Goal: Transaction & Acquisition: Book appointment/travel/reservation

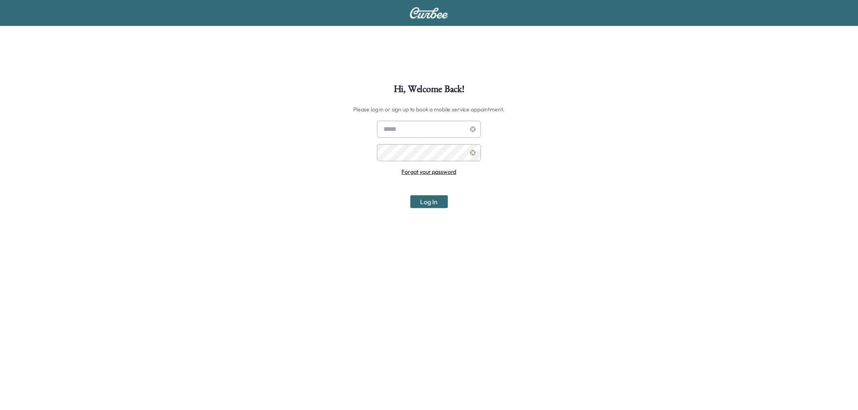
type input "**********"
click at [432, 204] on button "Log In" at bounding box center [429, 202] width 38 height 13
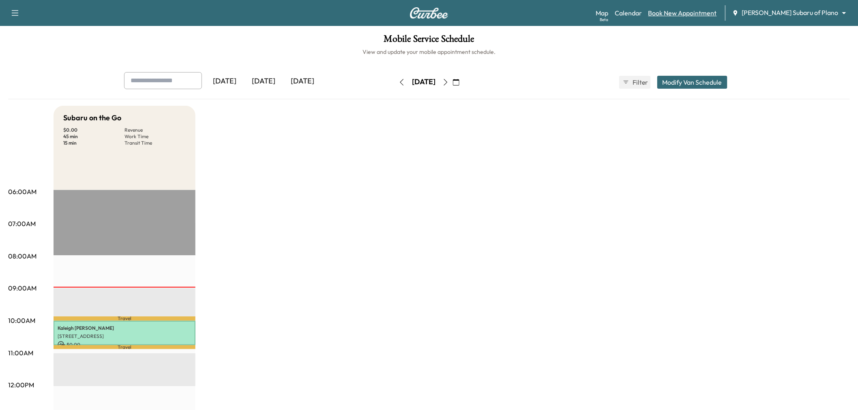
click at [699, 8] on link "Book New Appointment" at bounding box center [683, 13] width 69 height 10
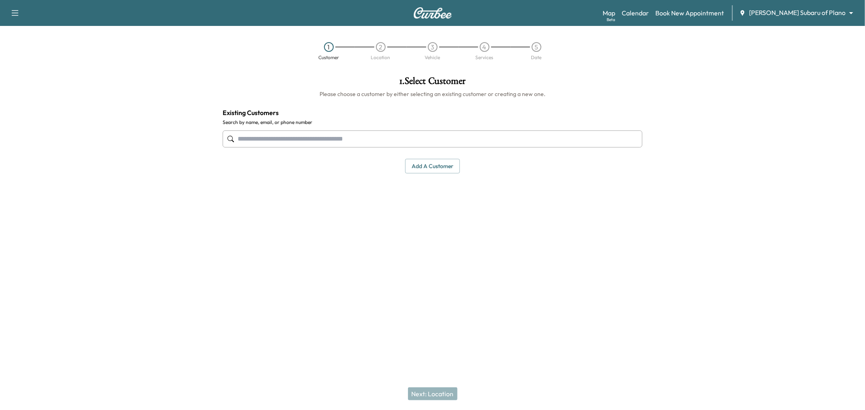
click at [366, 135] on input "text" at bounding box center [433, 139] width 420 height 17
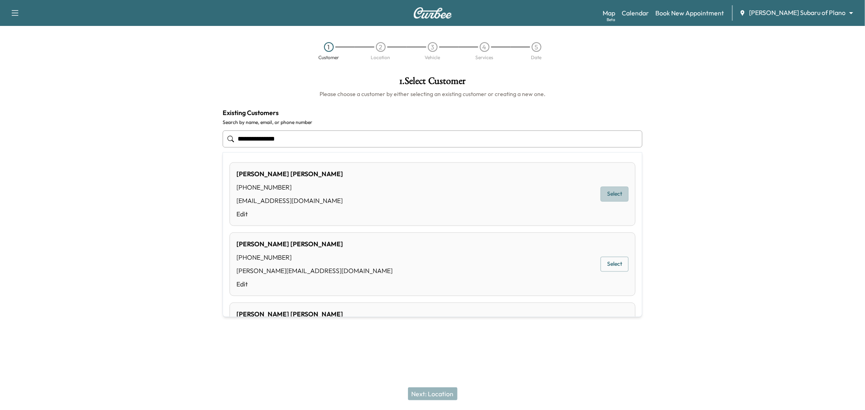
click at [601, 192] on button "Select" at bounding box center [615, 194] width 28 height 15
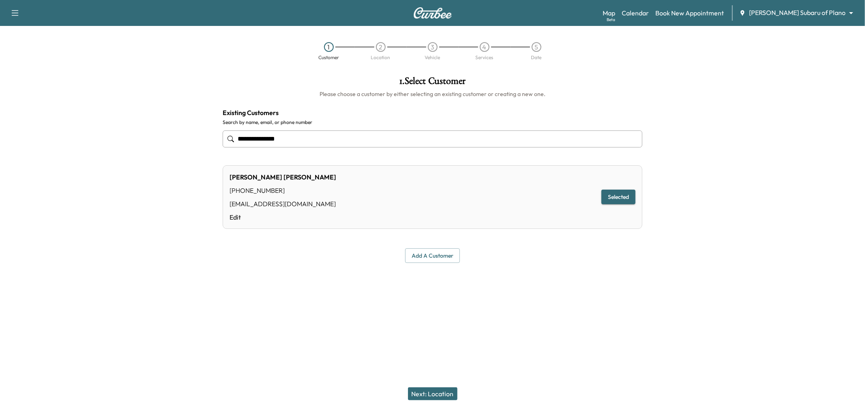
type input "**********"
click at [423, 383] on div "Next: Location" at bounding box center [432, 394] width 865 height 32
click at [422, 390] on button "Next: Location" at bounding box center [432, 394] width 49 height 13
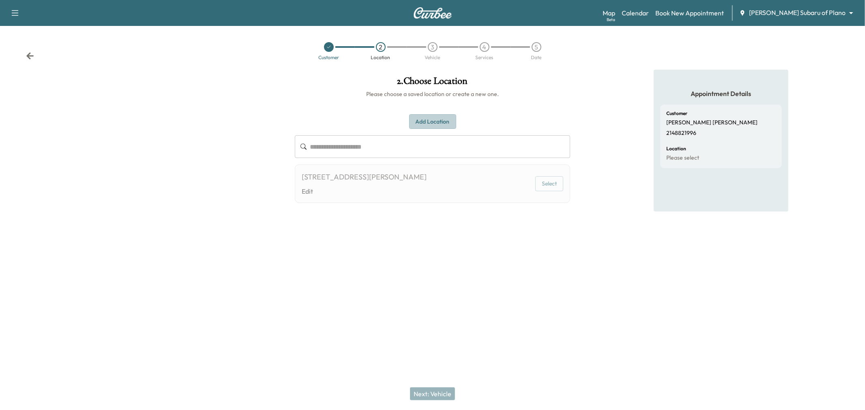
click at [436, 122] on button "Add Location" at bounding box center [432, 121] width 47 height 15
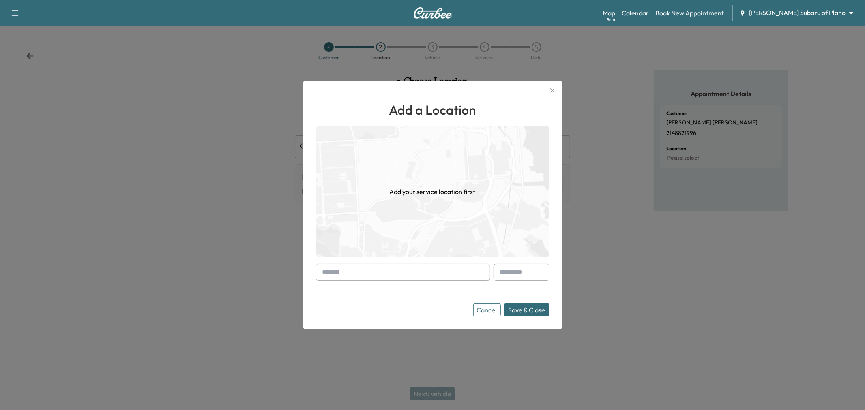
click at [343, 279] on input "text" at bounding box center [403, 272] width 174 height 17
paste input "*********"
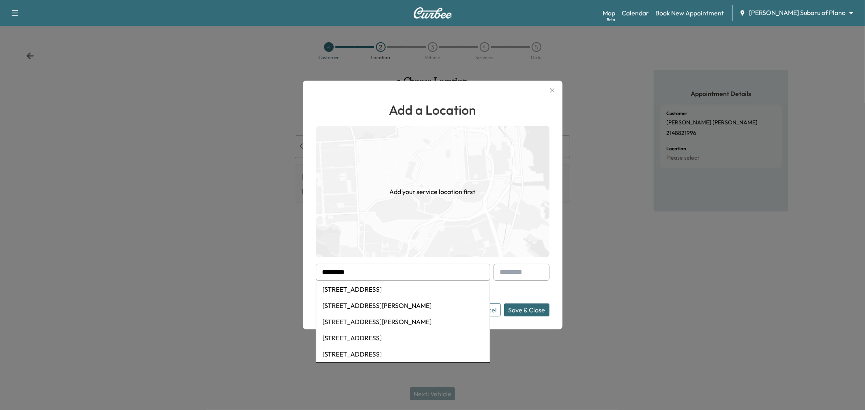
click at [396, 286] on li "4320 Bryn Mawr Drive, Dallas, TX, USA" at bounding box center [403, 290] width 174 height 16
type input "**********"
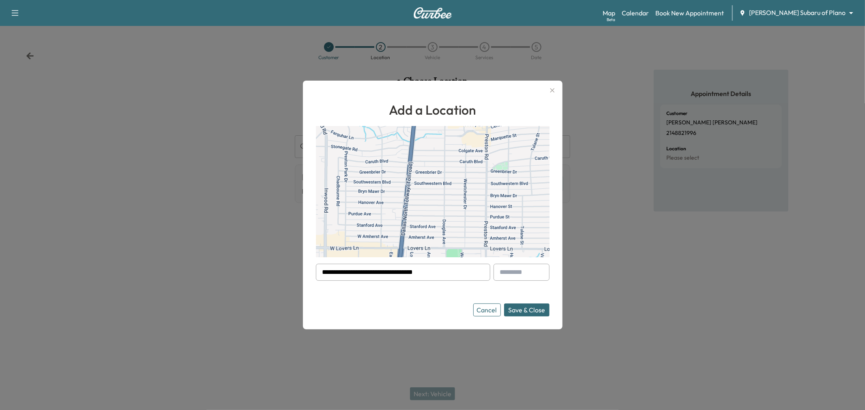
click at [516, 308] on button "Save & Close" at bounding box center [526, 310] width 45 height 13
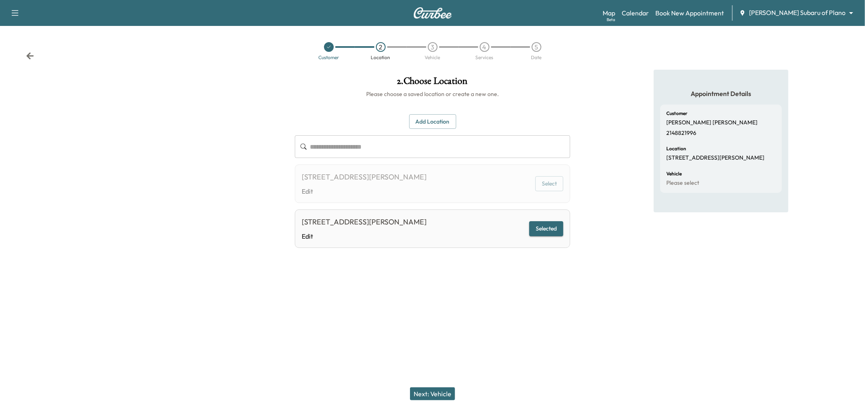
click at [430, 398] on button "Next: Vehicle" at bounding box center [432, 394] width 45 height 13
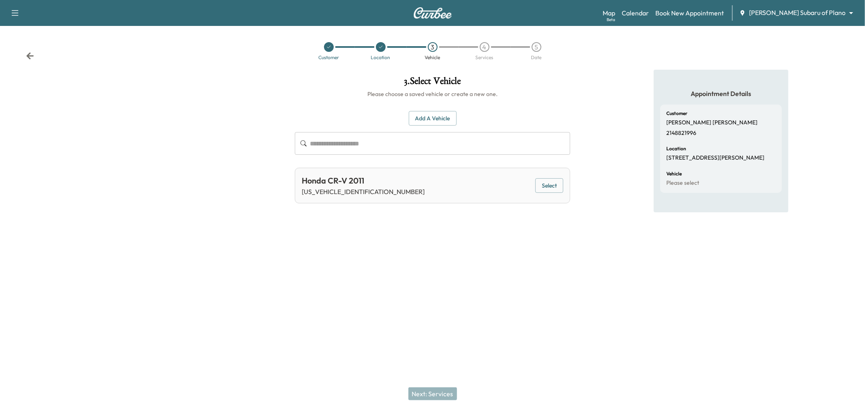
click at [330, 47] on icon at bounding box center [329, 47] width 5 height 5
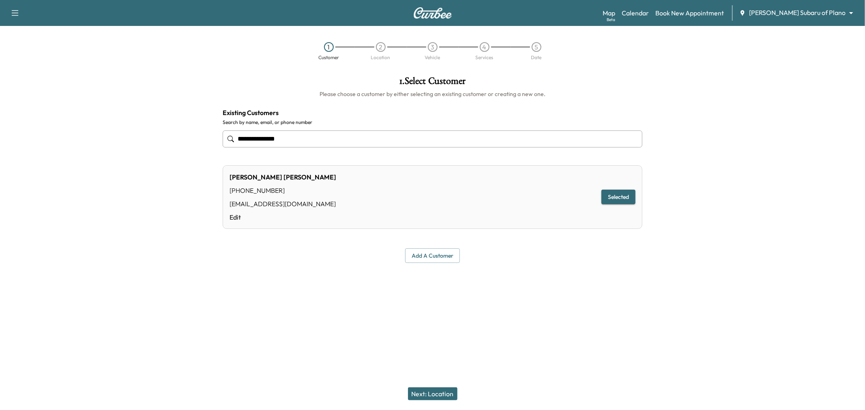
click at [376, 136] on input "**********" at bounding box center [433, 139] width 420 height 17
click at [468, 150] on div "**********" at bounding box center [433, 139] width 420 height 27
click at [359, 182] on div "Marisela Moreno (214) 882-1996 mmarisela923@gmail.com Edit Selected" at bounding box center [433, 197] width 420 height 64
drag, startPoint x: 311, startPoint y: 141, endPoint x: 201, endPoint y: 140, distance: 109.9
click at [201, 140] on div "**********" at bounding box center [432, 172] width 865 height 205
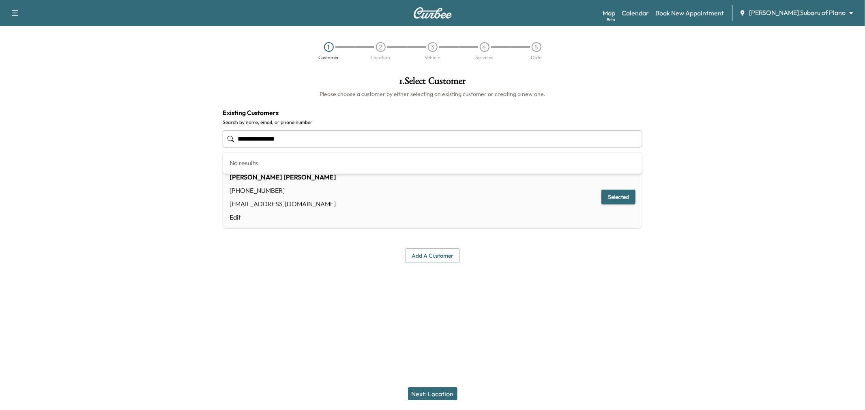
click at [537, 260] on div "Add a customer" at bounding box center [433, 256] width 420 height 15
drag, startPoint x: 299, startPoint y: 139, endPoint x: 201, endPoint y: 138, distance: 98.2
click at [201, 138] on div "**********" at bounding box center [432, 172] width 865 height 205
paste input "**********"
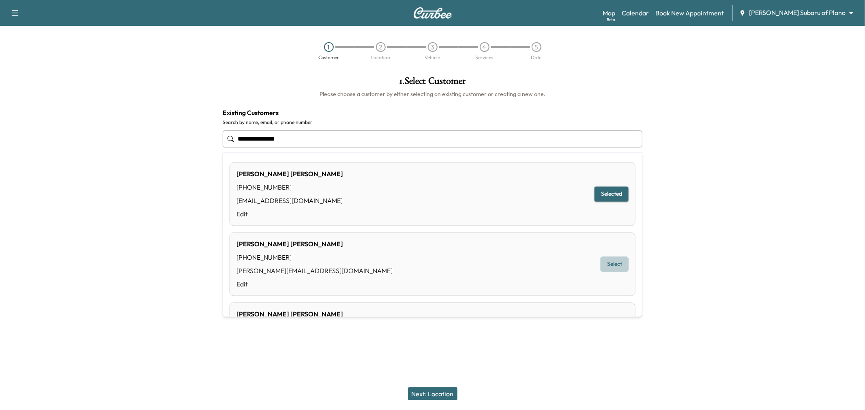
click at [607, 266] on button "Select" at bounding box center [615, 264] width 28 height 15
type input "**********"
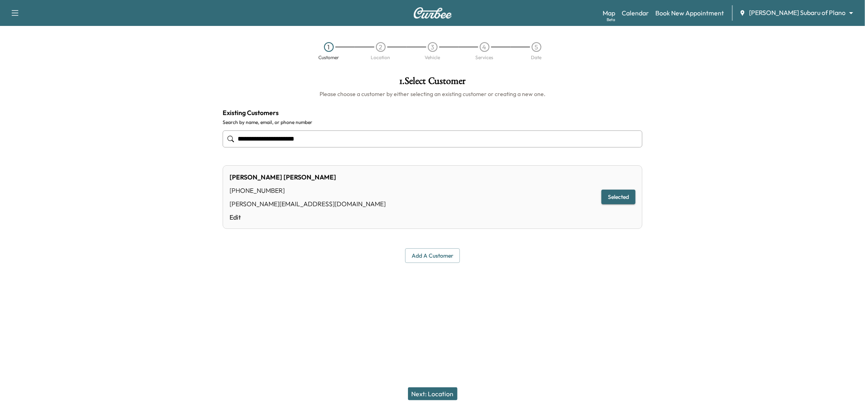
click at [438, 394] on button "Next: Location" at bounding box center [432, 394] width 49 height 13
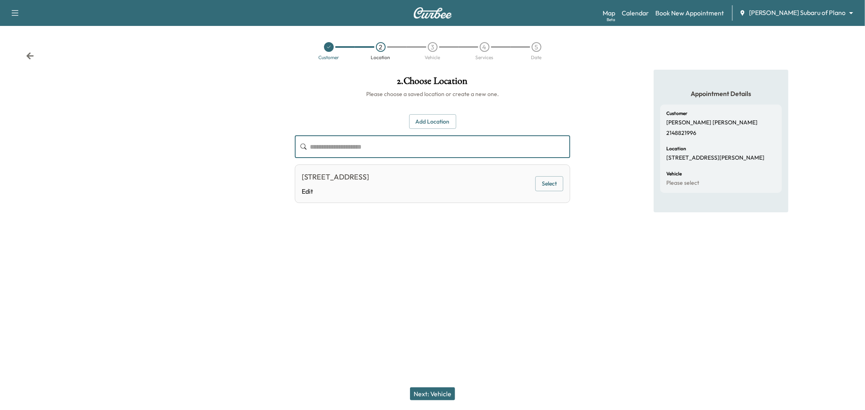
click at [401, 141] on input "text" at bounding box center [440, 146] width 260 height 23
drag, startPoint x: 414, startPoint y: 131, endPoint x: 419, endPoint y: 127, distance: 6.3
click at [415, 131] on div "**********" at bounding box center [432, 158] width 275 height 89
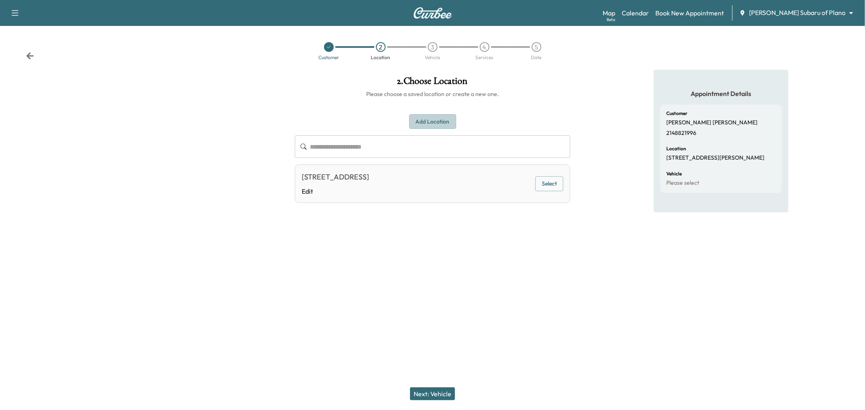
click at [419, 126] on button "Add Location" at bounding box center [432, 121] width 47 height 15
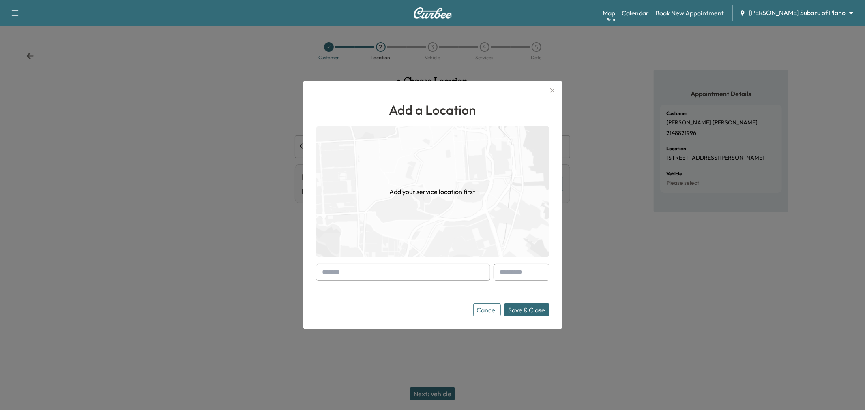
drag, startPoint x: 398, startPoint y: 282, endPoint x: 394, endPoint y: 278, distance: 6.0
click at [398, 282] on form "Cancel Save & Close" at bounding box center [433, 290] width 234 height 53
click at [394, 278] on input "text" at bounding box center [403, 272] width 174 height 17
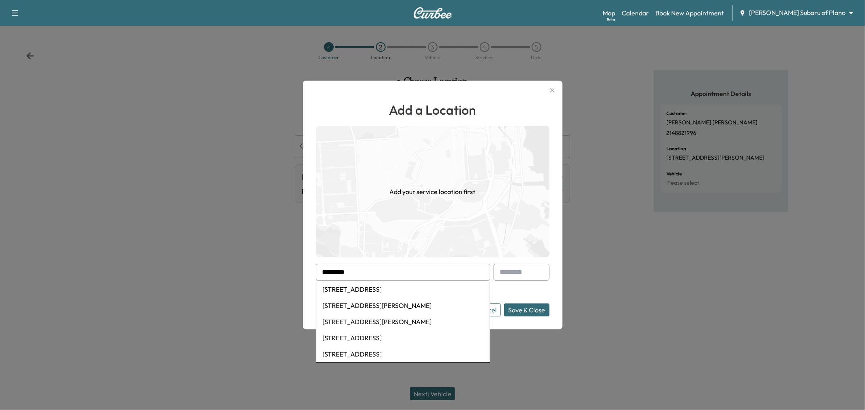
click at [394, 286] on li "4320 Bryn Mawr Drive, Dallas, TX, USA" at bounding box center [403, 290] width 174 height 16
type input "**********"
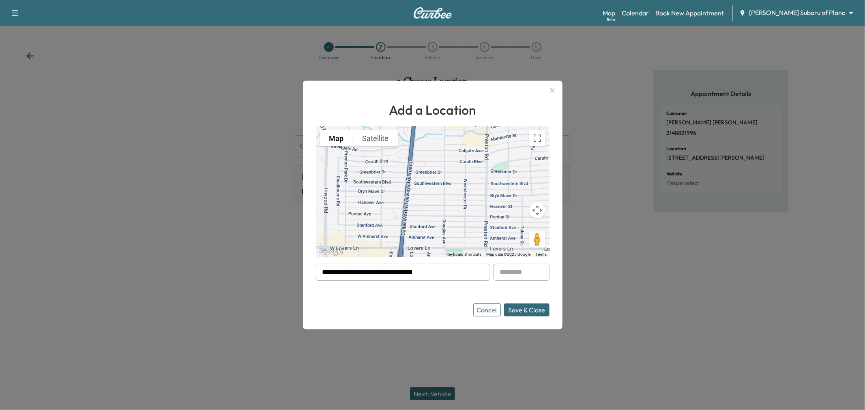
click at [518, 305] on button "Save & Close" at bounding box center [526, 310] width 45 height 13
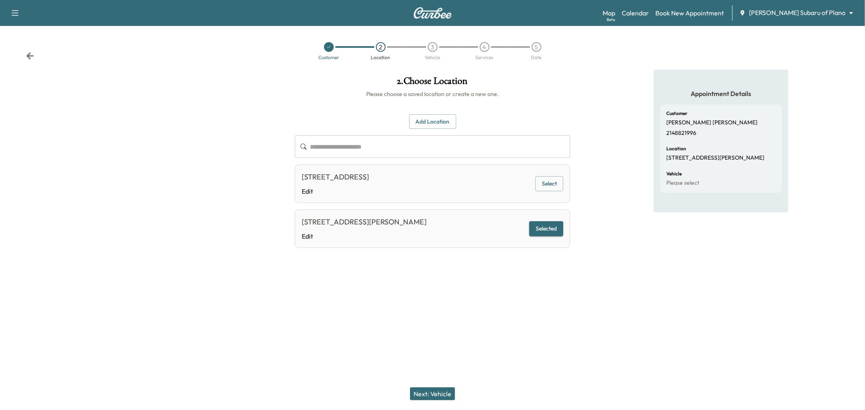
click at [434, 396] on button "Next: Vehicle" at bounding box center [432, 394] width 45 height 13
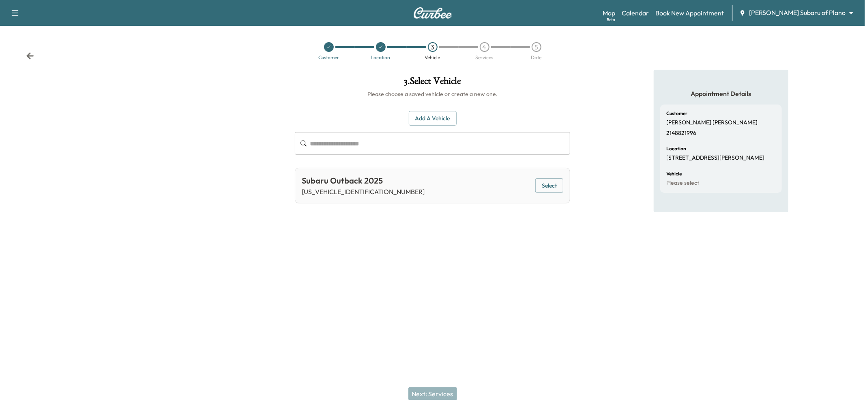
click at [564, 181] on div "Subaru Outback 2025 4S4BTANC4S3120745 Select" at bounding box center [432, 186] width 275 height 36
click at [556, 183] on button "Select" at bounding box center [549, 185] width 28 height 15
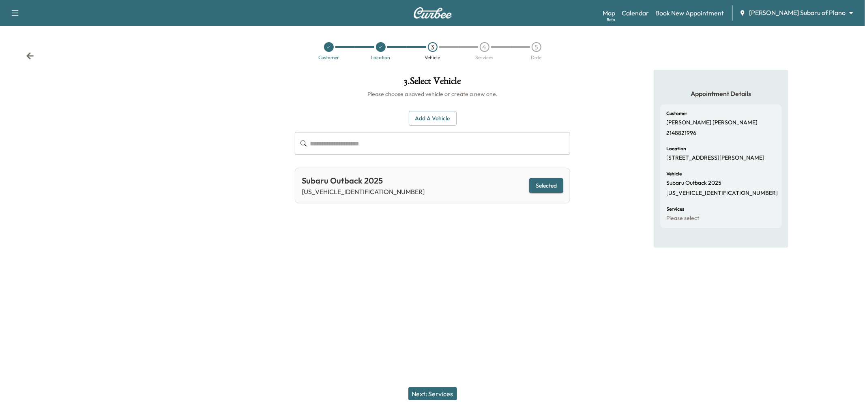
click at [435, 389] on button "Next: Services" at bounding box center [432, 394] width 49 height 13
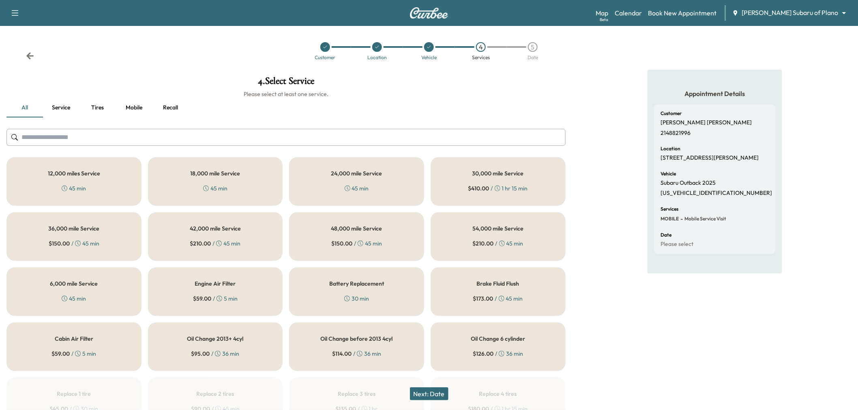
click at [28, 56] on icon at bounding box center [29, 55] width 7 height 7
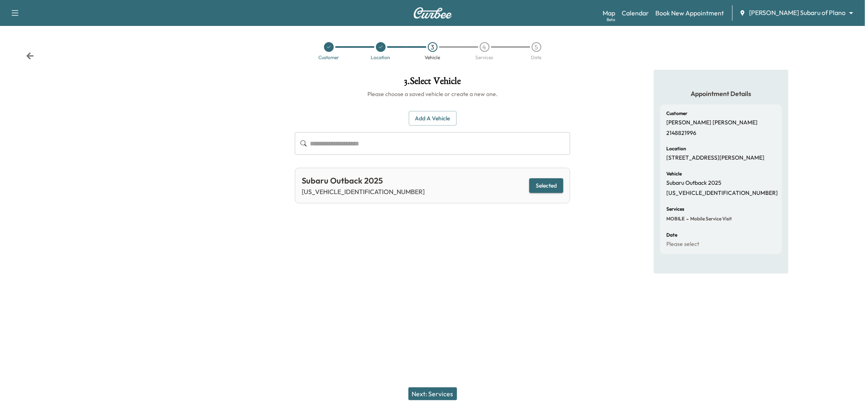
click at [339, 188] on p "4S4BTANC4S3120745" at bounding box center [363, 192] width 123 height 10
click at [337, 189] on p "4S4BTANC4S3120745" at bounding box center [363, 192] width 123 height 10
copy p "4S4BTANC4S3120745"
click at [426, 402] on div "Next: Services" at bounding box center [432, 394] width 865 height 32
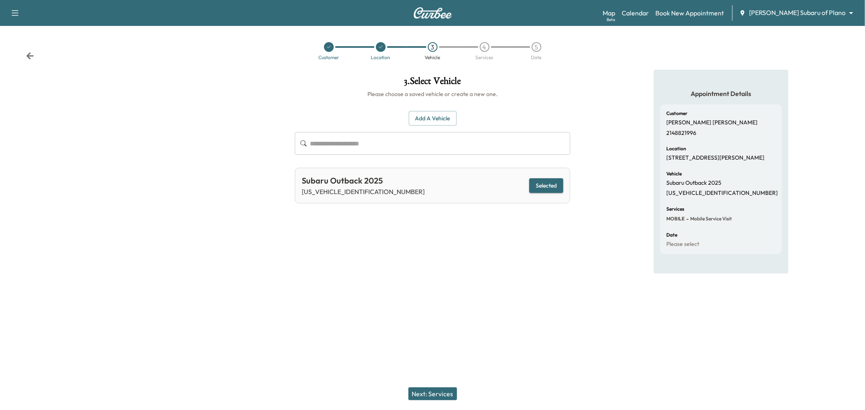
click at [419, 392] on button "Next: Services" at bounding box center [432, 394] width 49 height 13
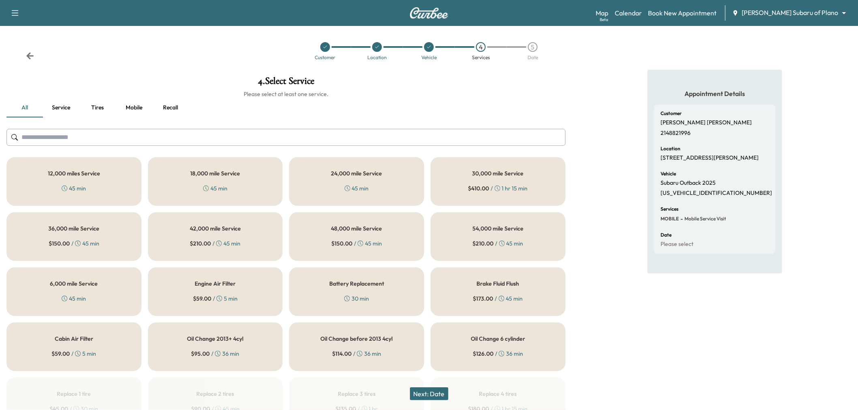
click at [99, 192] on div "12,000 miles Service 45 min" at bounding box center [73, 181] width 135 height 49
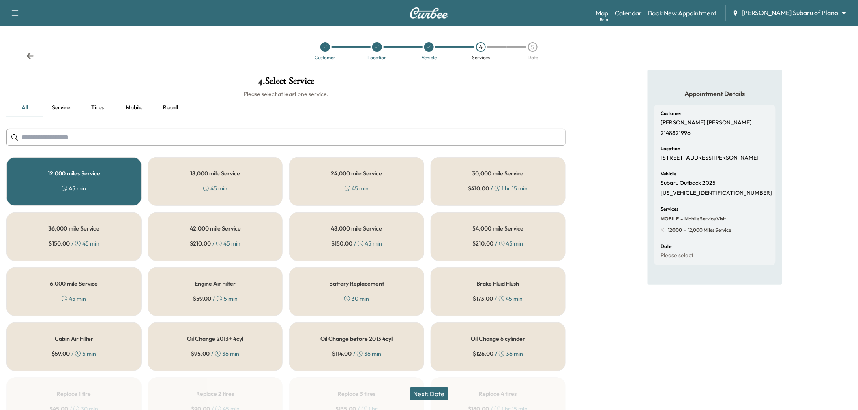
click at [434, 393] on button "Next: Date" at bounding box center [429, 394] width 39 height 13
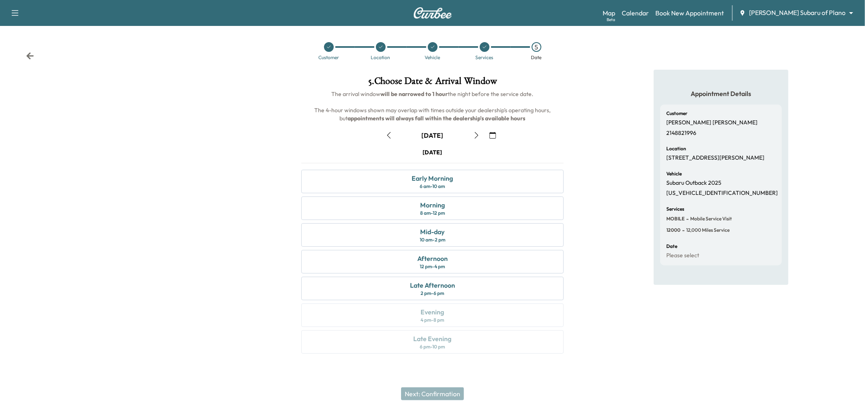
click at [387, 132] on icon "button" at bounding box center [389, 135] width 6 height 6
click at [436, 241] on div "10 am - 2 pm" at bounding box center [433, 240] width 26 height 6
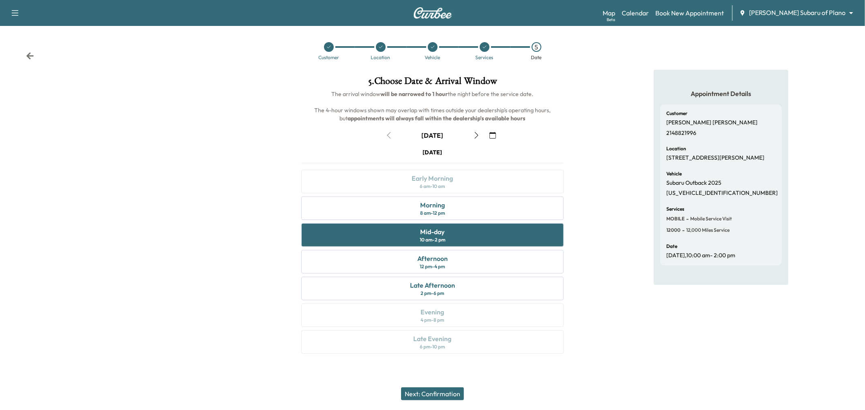
click at [427, 395] on button "Next: Confirmation" at bounding box center [432, 394] width 63 height 13
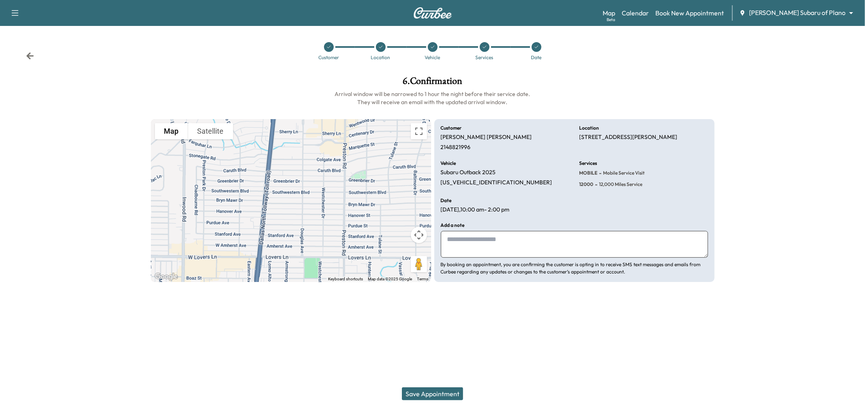
click at [421, 393] on button "Save Appointment" at bounding box center [432, 394] width 61 height 13
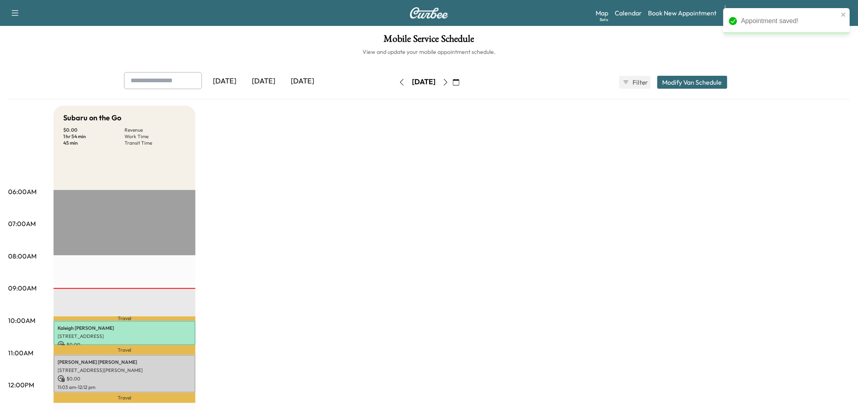
scroll to position [45, 0]
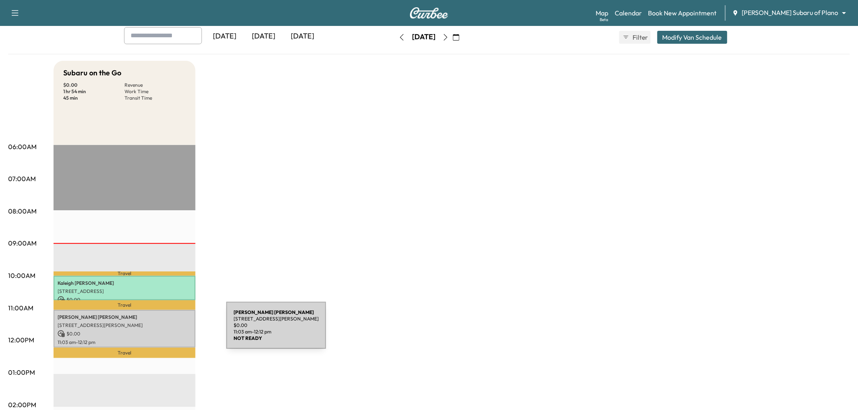
click at [165, 331] on p "$ 0.00" at bounding box center [125, 334] width 134 height 7
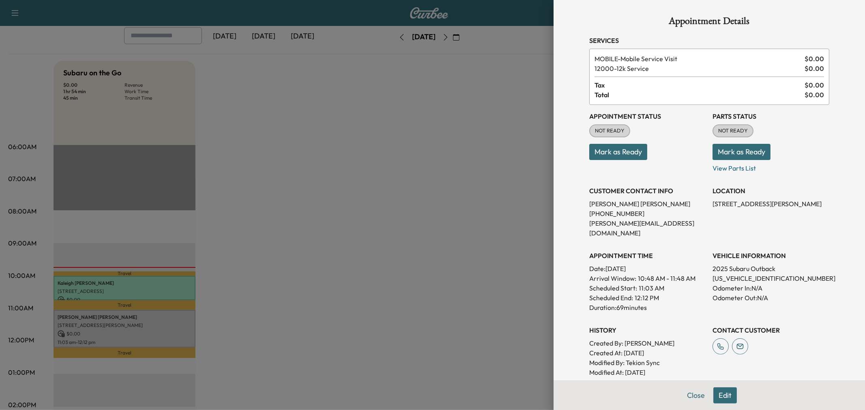
click at [612, 158] on button "Mark as Ready" at bounding box center [618, 152] width 58 height 16
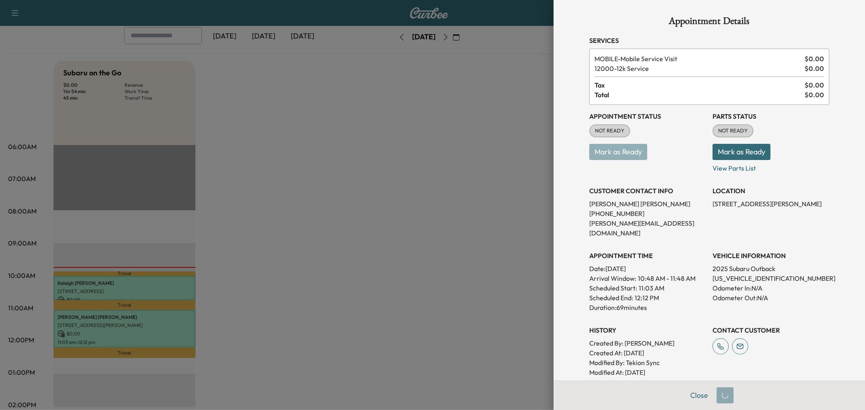
click at [331, 221] on div at bounding box center [432, 205] width 865 height 410
click at [405, 233] on div at bounding box center [432, 205] width 865 height 410
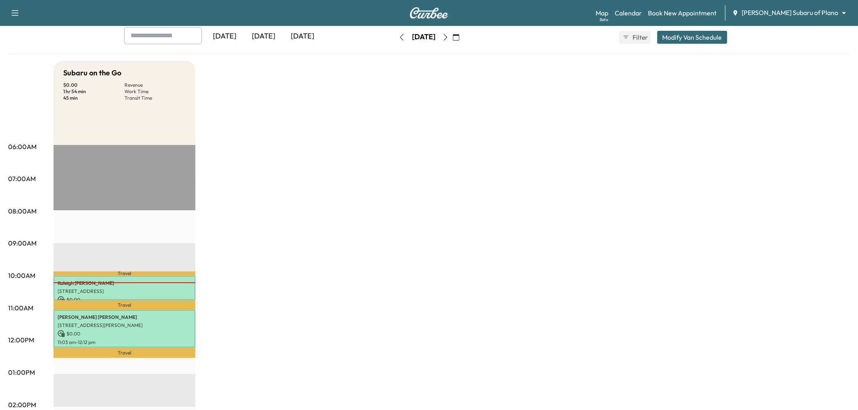
scroll to position [0, 0]
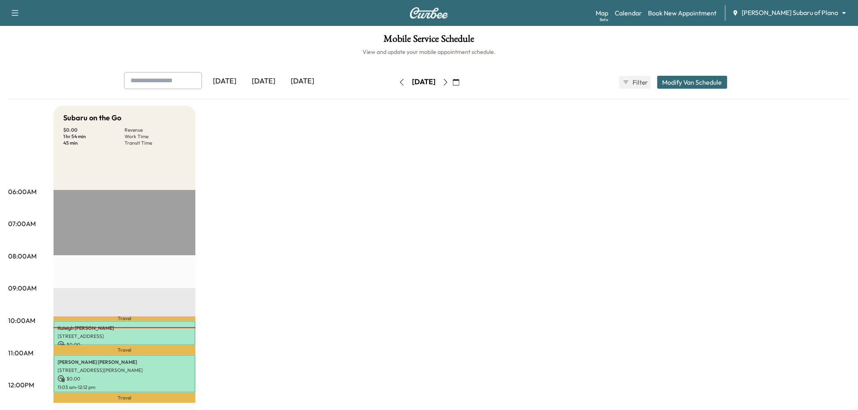
click at [265, 84] on div "[DATE]" at bounding box center [263, 81] width 39 height 19
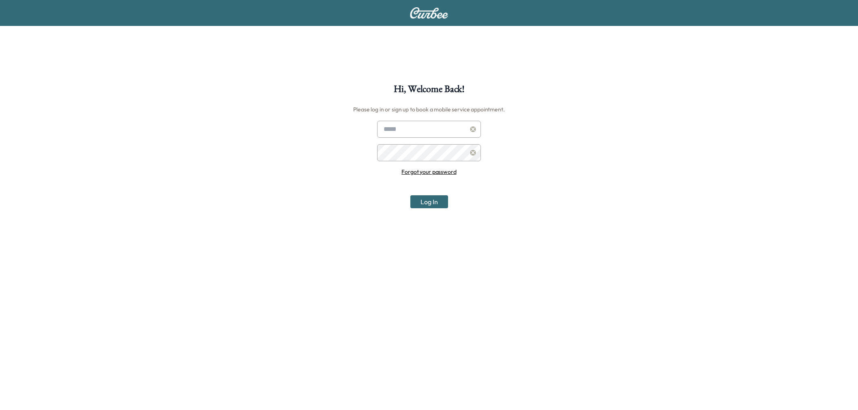
scroll to position [84, 0]
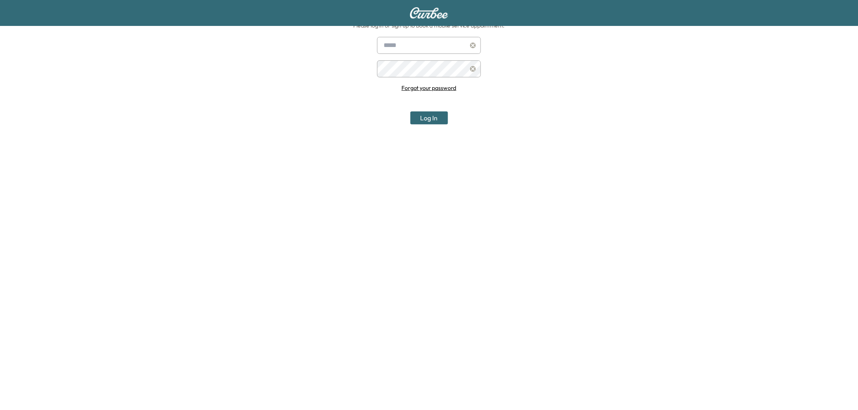
scroll to position [84, 0]
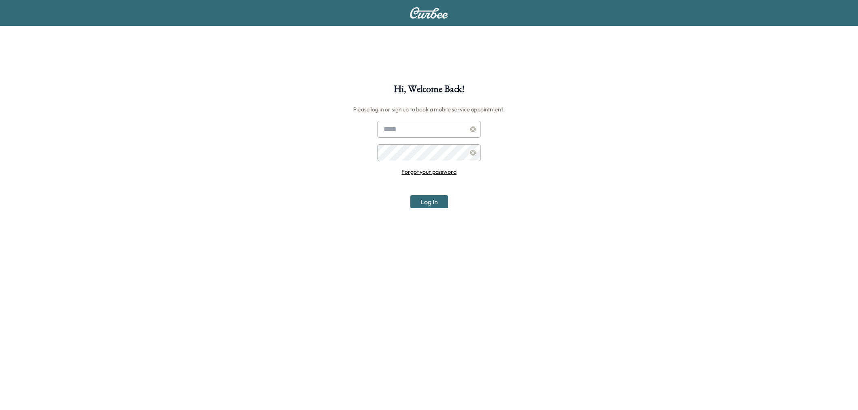
scroll to position [84, 0]
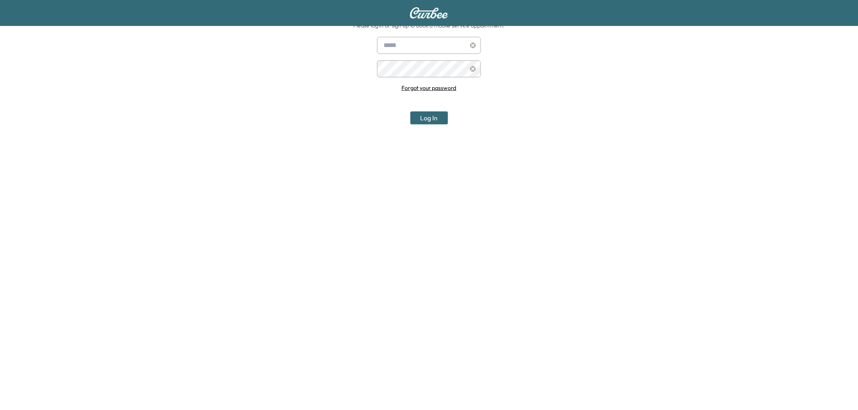
type input "**********"
click at [426, 119] on button "Log In" at bounding box center [429, 118] width 38 height 13
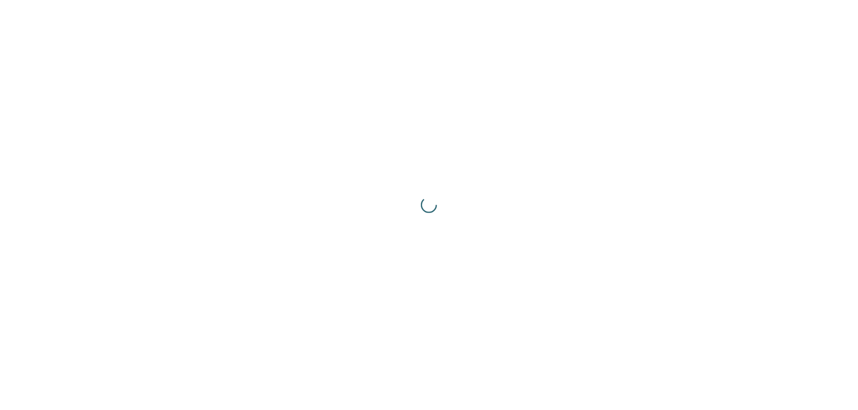
scroll to position [0, 0]
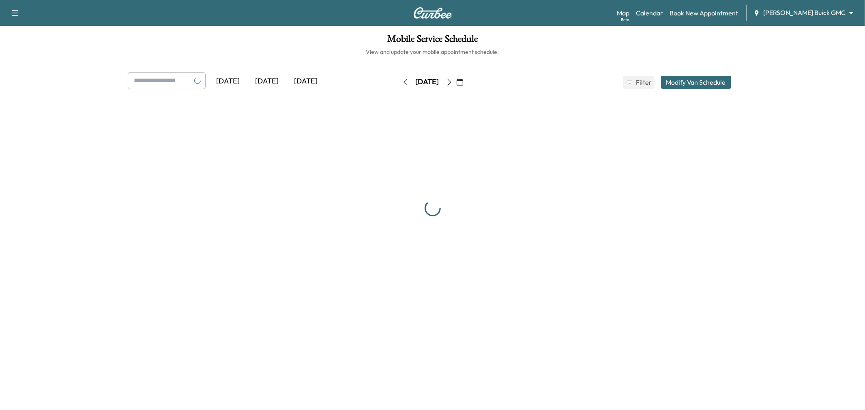
click at [829, 17] on div "Ewing Buick GMC ******** ​" at bounding box center [806, 13] width 105 height 10
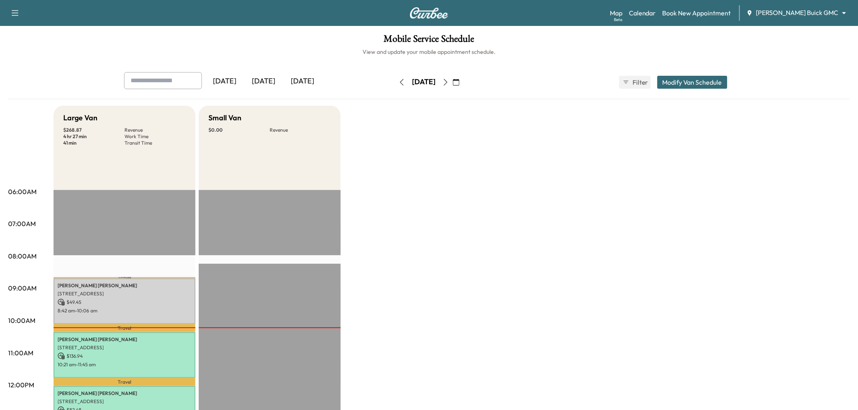
click at [800, 16] on body "Support Log Out Map Beta Calendar Book New Appointment Ewing Buick GMC ********…" at bounding box center [429, 205] width 858 height 410
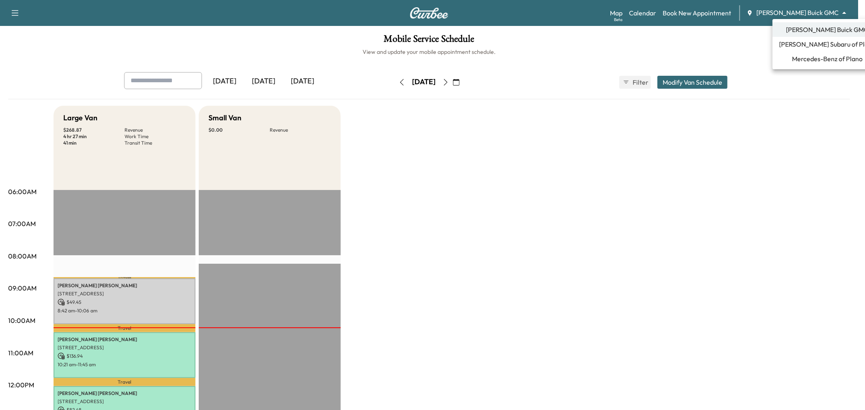
click at [805, 60] on span "Mercedes-Benz of Plano" at bounding box center [827, 59] width 71 height 10
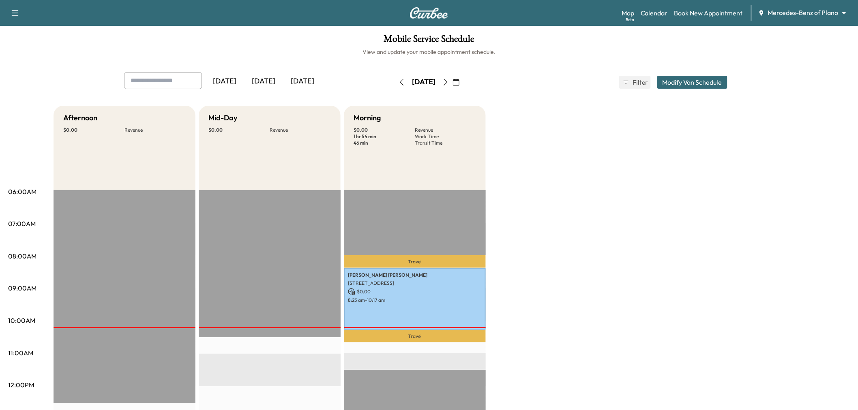
click at [571, 208] on div "Afternoon $ 0.00 Revenue EST Start Mid-Day $ 0.00 Revenue EST Start Morning $ 0…" at bounding box center [452, 410] width 797 height 608
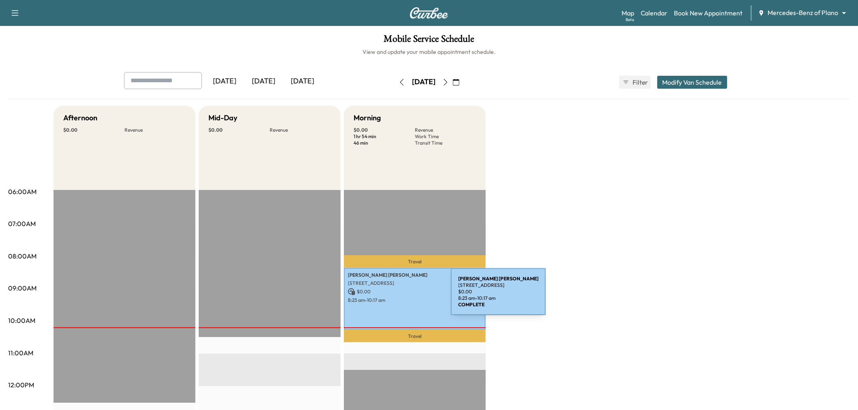
click at [391, 298] on p "8:23 am - 10:17 am" at bounding box center [415, 300] width 134 height 6
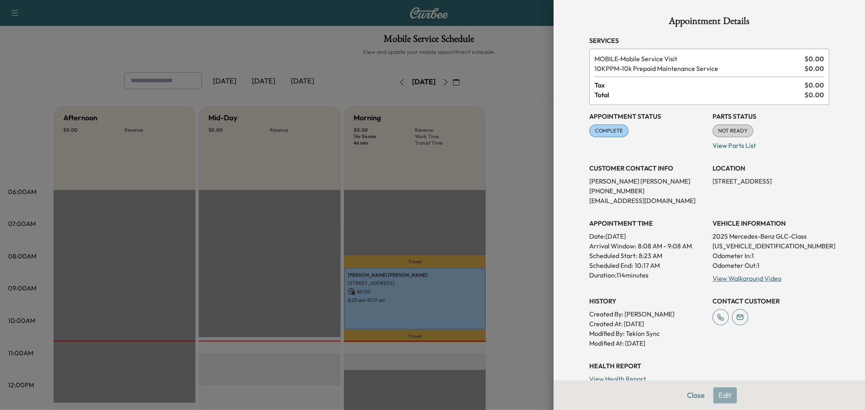
click at [500, 228] on div at bounding box center [432, 205] width 865 height 410
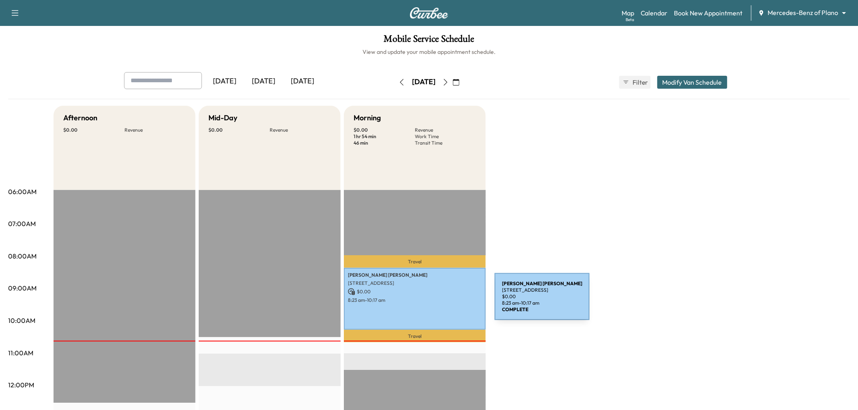
click at [434, 302] on p "8:23 am - 10:17 am" at bounding box center [415, 300] width 134 height 6
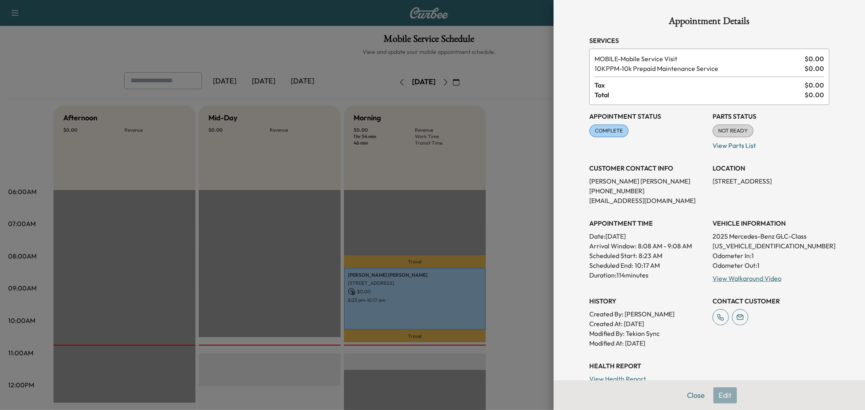
click at [647, 146] on div "Appointment Status COMPLETE Mark as Not Ready" at bounding box center [647, 127] width 117 height 45
click at [505, 176] on div at bounding box center [432, 205] width 865 height 410
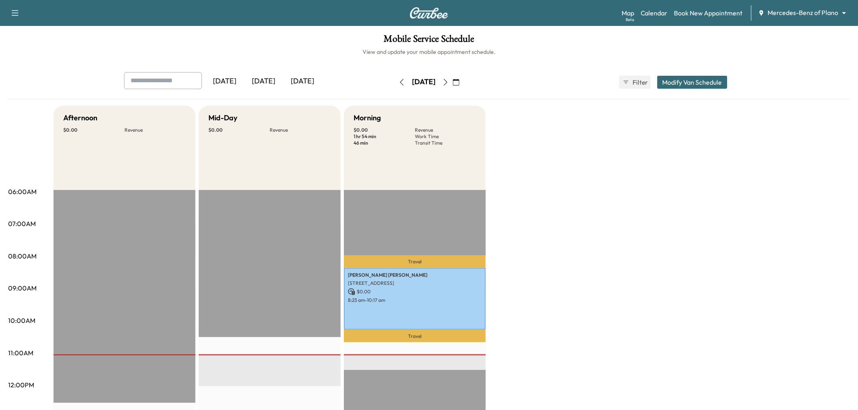
click at [542, 187] on div "Afternoon $ 0.00 Revenue EST Start Mid-Day $ 0.00 Revenue EST Start Morning $ 0…" at bounding box center [452, 410] width 797 height 608
click at [557, 262] on div "Afternoon $ 0.00 Revenue EST Start Mid-Day $ 0.00 Revenue EST Start Morning $ 0…" at bounding box center [452, 410] width 797 height 608
click at [567, 211] on div "Afternoon $ 0.00 Revenue EST Start Mid-Day $ 0.00 Revenue EST Start Morning $ 0…" at bounding box center [452, 410] width 797 height 608
click at [533, 224] on div "Afternoon $ 0.00 Revenue EST Start Mid-Day $ 0.00 Revenue EST Start Morning $ 0…" at bounding box center [452, 410] width 797 height 608
click at [537, 213] on div "Afternoon $ 0.00 Revenue EST Start Mid-Day $ 0.00 Revenue EST Start Morning $ 0…" at bounding box center [452, 410] width 797 height 608
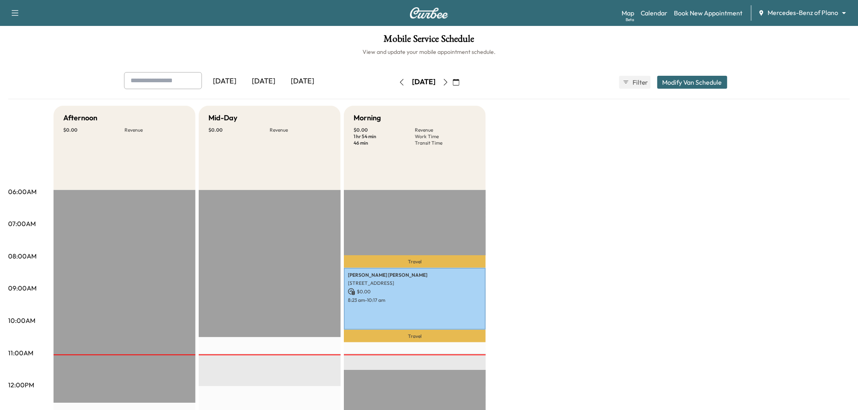
click at [537, 213] on div "Afternoon $ 0.00 Revenue EST Start Mid-Day $ 0.00 Revenue EST Start Morning $ 0…" at bounding box center [452, 410] width 797 height 608
click at [586, 239] on div "Afternoon $ 0.00 Revenue EST Start Mid-Day $ 0.00 Revenue EST Start Morning $ 0…" at bounding box center [452, 410] width 797 height 608
click at [578, 201] on div "Afternoon $ 0.00 Revenue EST Start Mid-Day $ 0.00 Revenue EST Start Morning $ 0…" at bounding box center [452, 410] width 797 height 608
click at [559, 169] on div "Afternoon $ 0.00 Revenue EST Start Mid-Day $ 0.00 Revenue EST Start Morning $ 0…" at bounding box center [452, 410] width 797 height 608
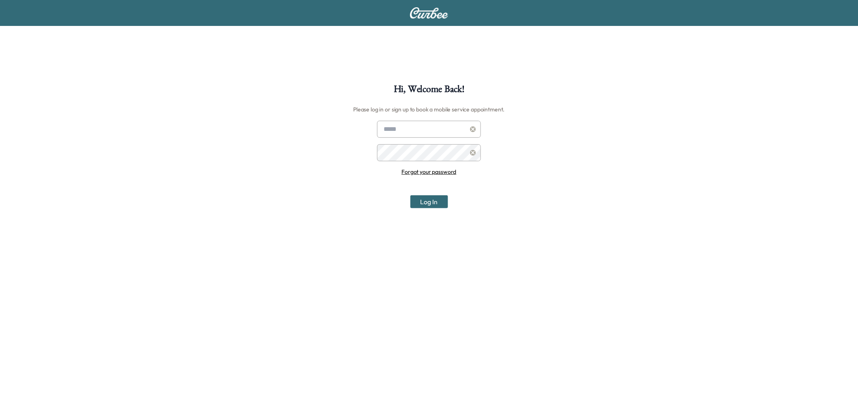
type input "**********"
click at [439, 204] on button "Log In" at bounding box center [429, 202] width 38 height 13
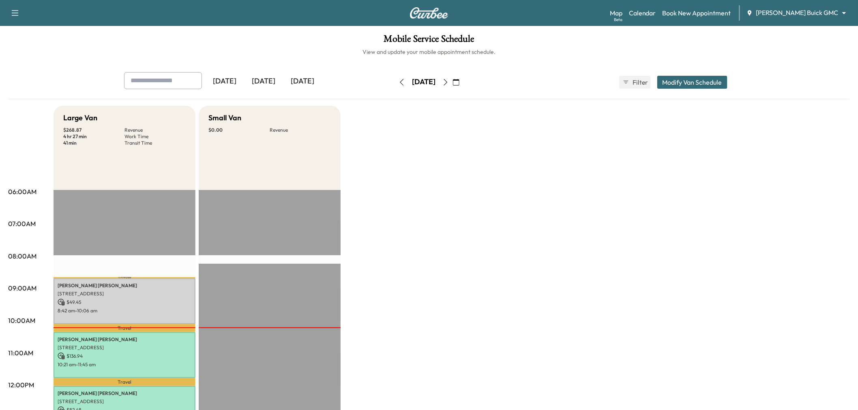
click at [274, 84] on div "[DATE]" at bounding box center [263, 81] width 39 height 19
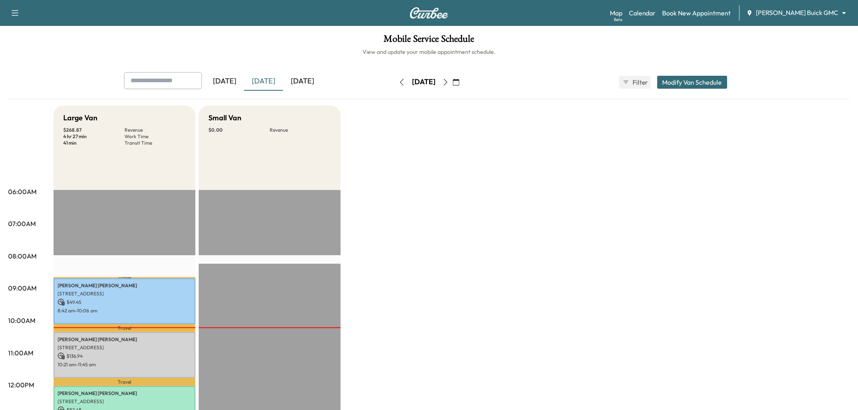
click at [393, 286] on div "Large Van $ 268.87 Revenue 4 hr 27 min Work Time 41 min Transit Time Travel [PE…" at bounding box center [452, 410] width 797 height 608
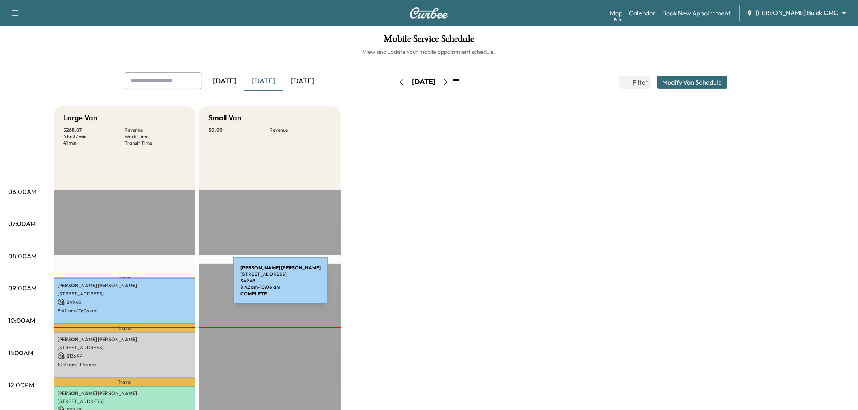
scroll to position [45, 0]
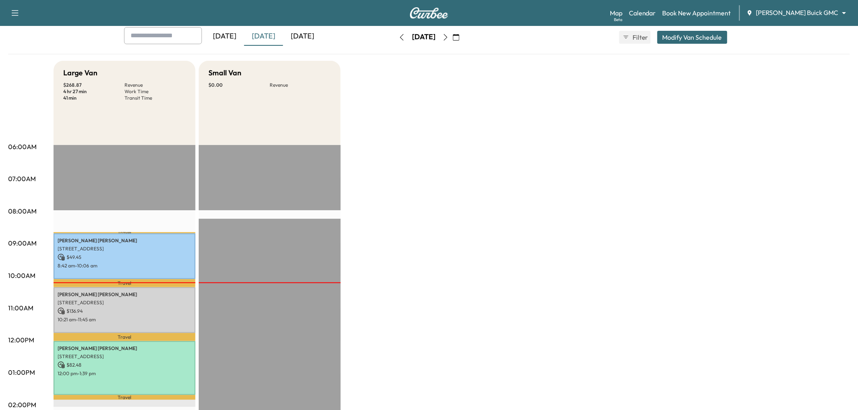
click at [256, 37] on div "[DATE]" at bounding box center [263, 36] width 39 height 19
